Goal: Check status: Check status

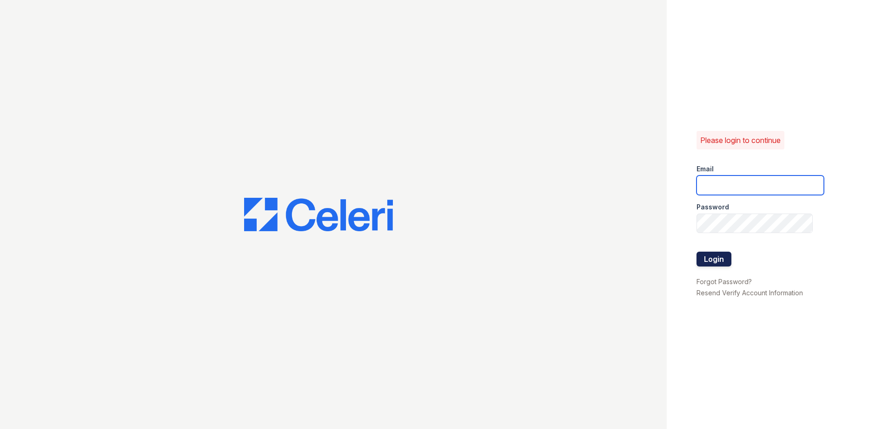
type input "arrivewestend@trinity-pm.com"
click at [704, 252] on button "Login" at bounding box center [713, 259] width 35 height 15
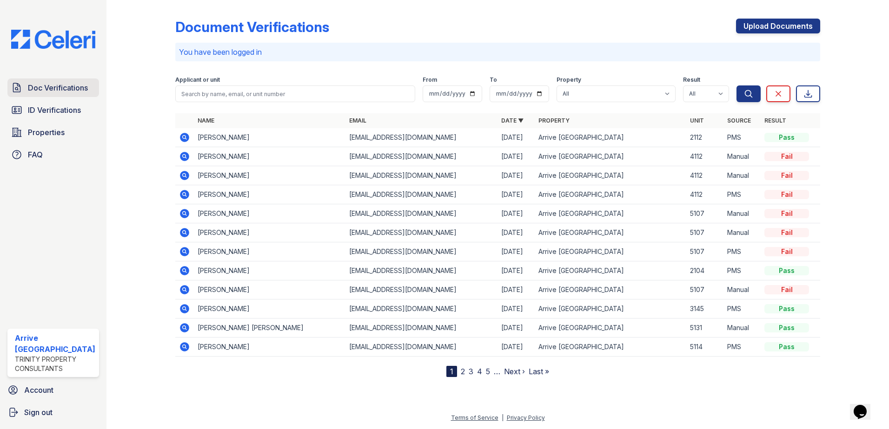
click at [57, 83] on span "Doc Verifications" at bounding box center [58, 87] width 60 height 11
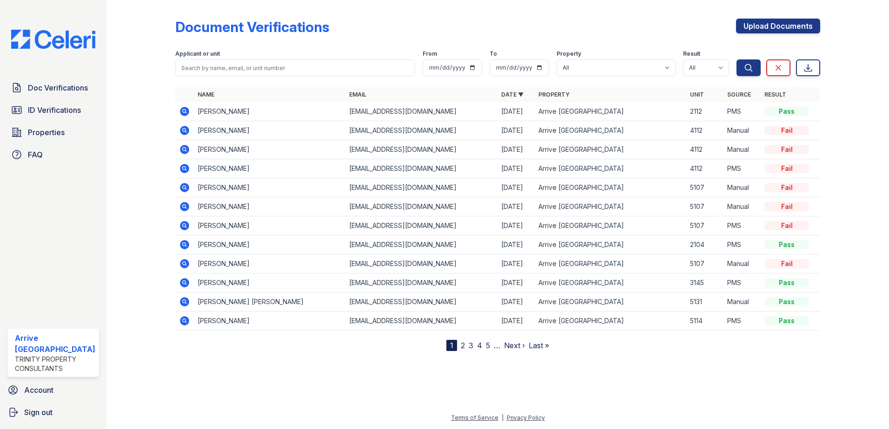
click at [184, 112] on icon at bounding box center [184, 111] width 2 height 2
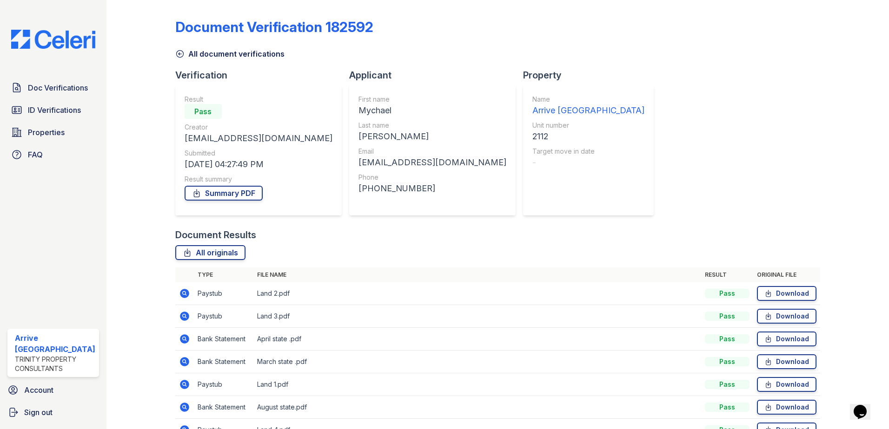
click at [183, 295] on icon at bounding box center [184, 293] width 9 height 9
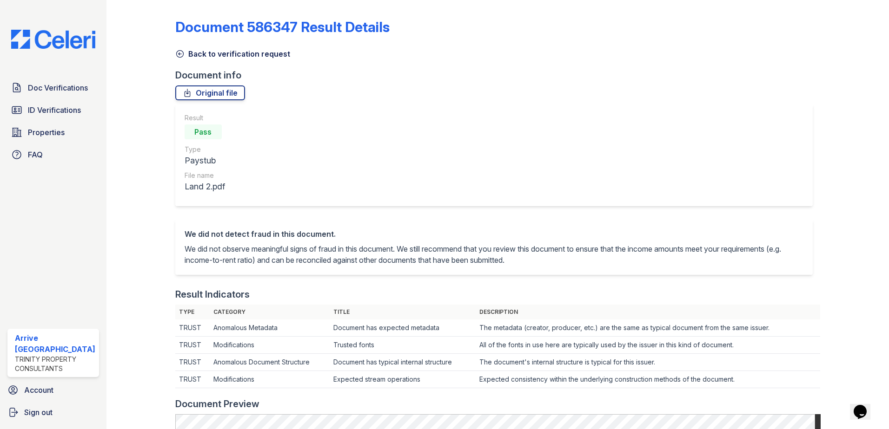
click at [179, 53] on icon at bounding box center [179, 53] width 9 height 9
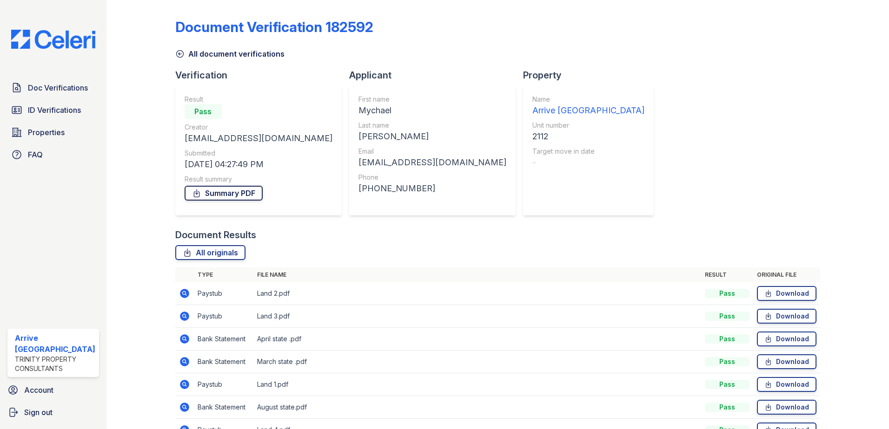
click at [230, 196] on link "Summary PDF" at bounding box center [224, 193] width 78 height 15
click at [86, 116] on link "ID Verifications" at bounding box center [53, 110] width 92 height 19
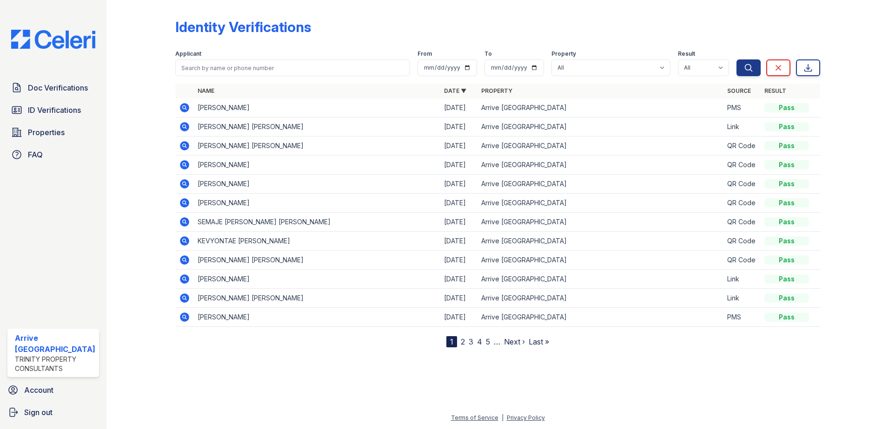
click at [183, 108] on icon at bounding box center [184, 107] width 2 height 2
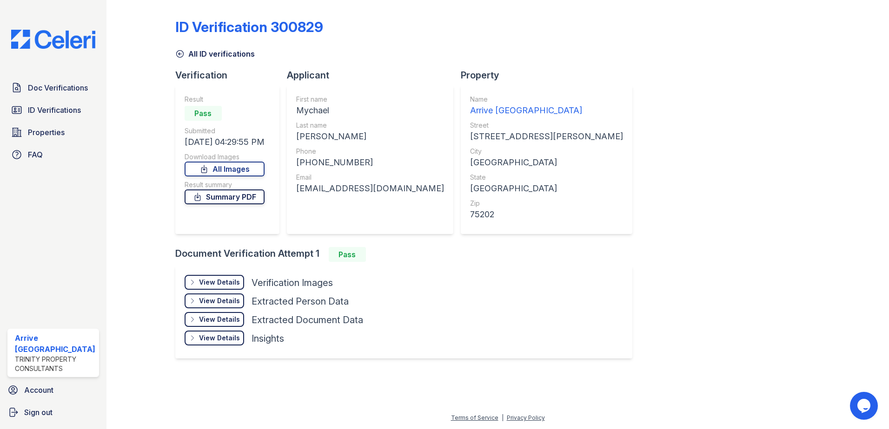
click at [216, 196] on link "Summary PDF" at bounding box center [225, 197] width 80 height 15
